Goal: Navigation & Orientation: Find specific page/section

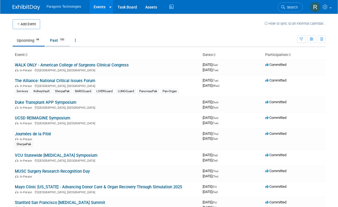
click at [54, 45] on link "Past 100" at bounding box center [58, 40] width 24 height 10
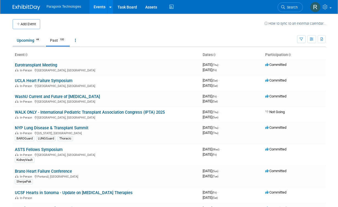
click at [30, 40] on link "Upcoming 44" at bounding box center [29, 40] width 32 height 10
